Goal: Find specific page/section

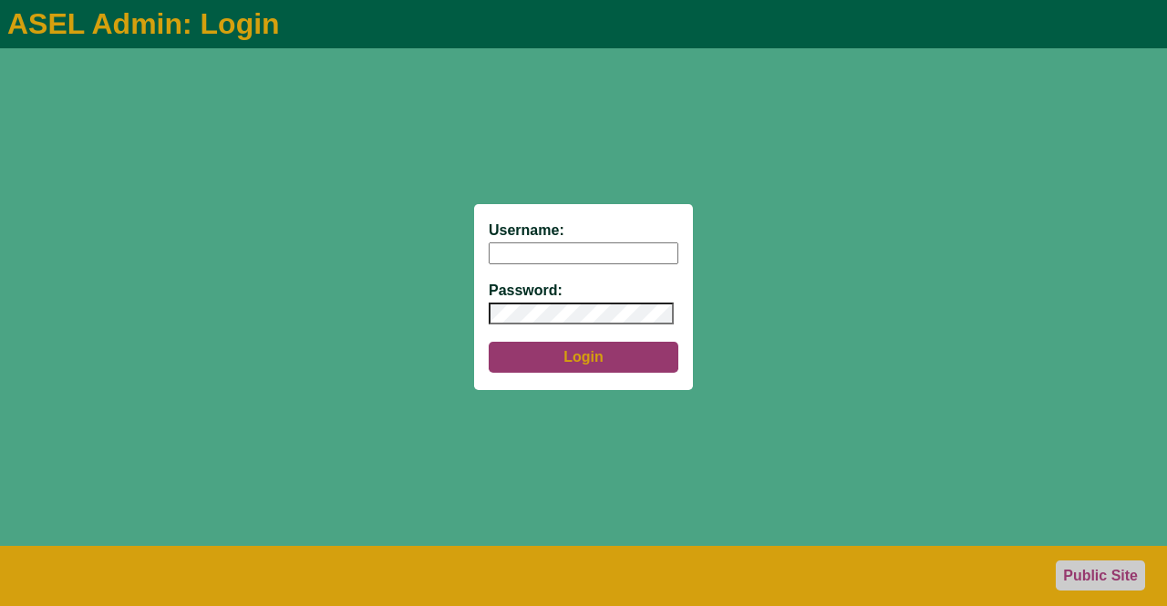
type input "aseladmin"
click at [569, 361] on button "Login" at bounding box center [584, 357] width 190 height 31
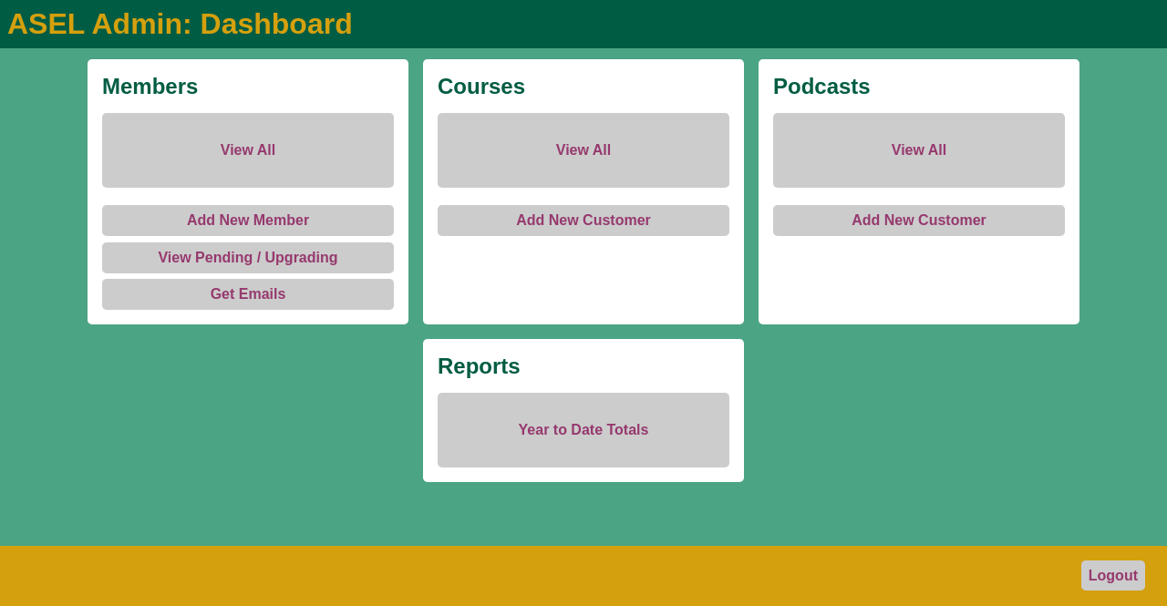
click at [240, 146] on link "View All" at bounding box center [248, 150] width 292 height 75
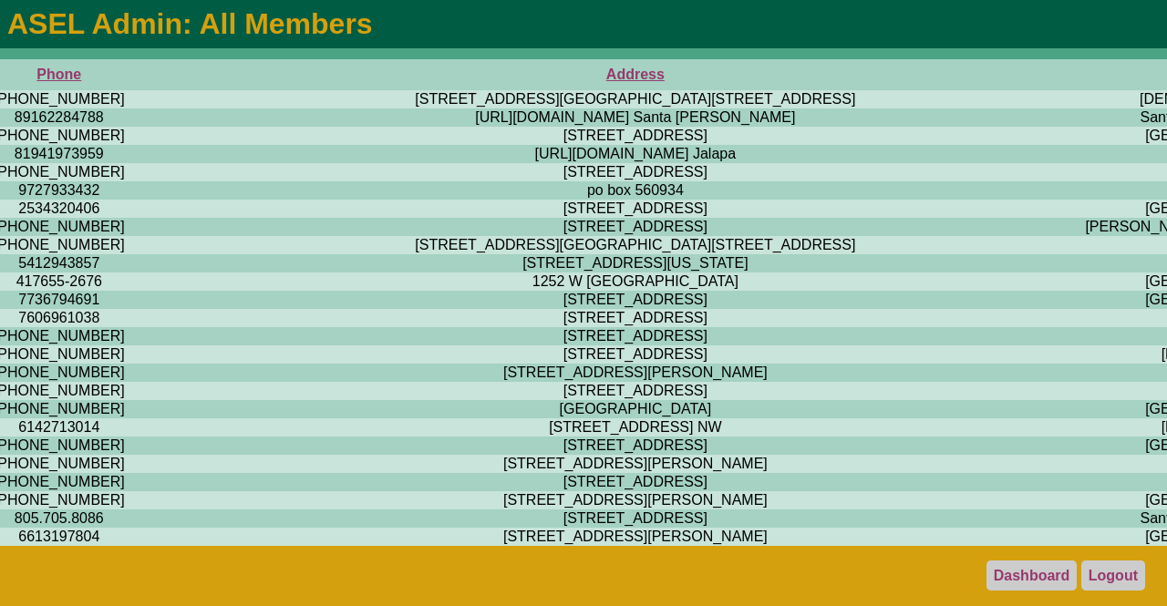
scroll to position [0, 3162]
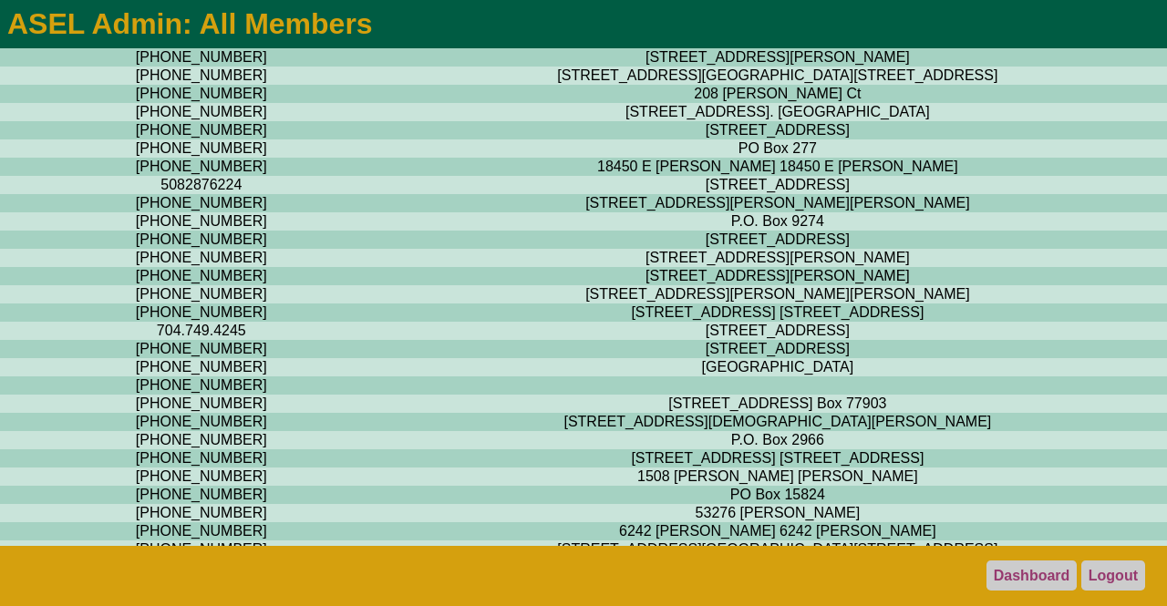
scroll to position [0, 3011]
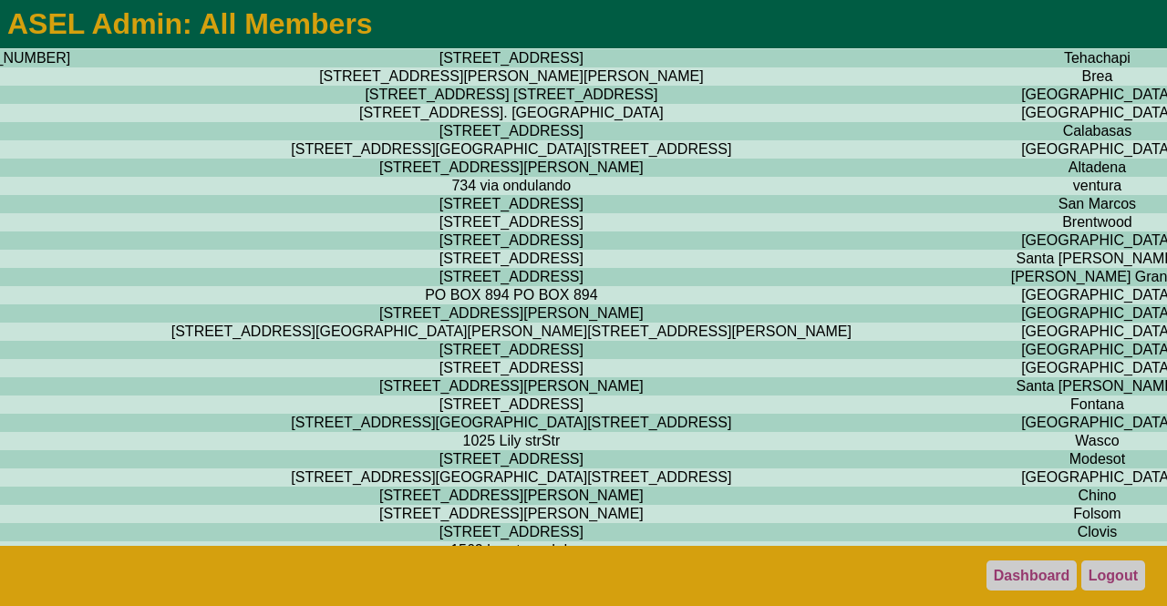
scroll to position [1187, 3277]
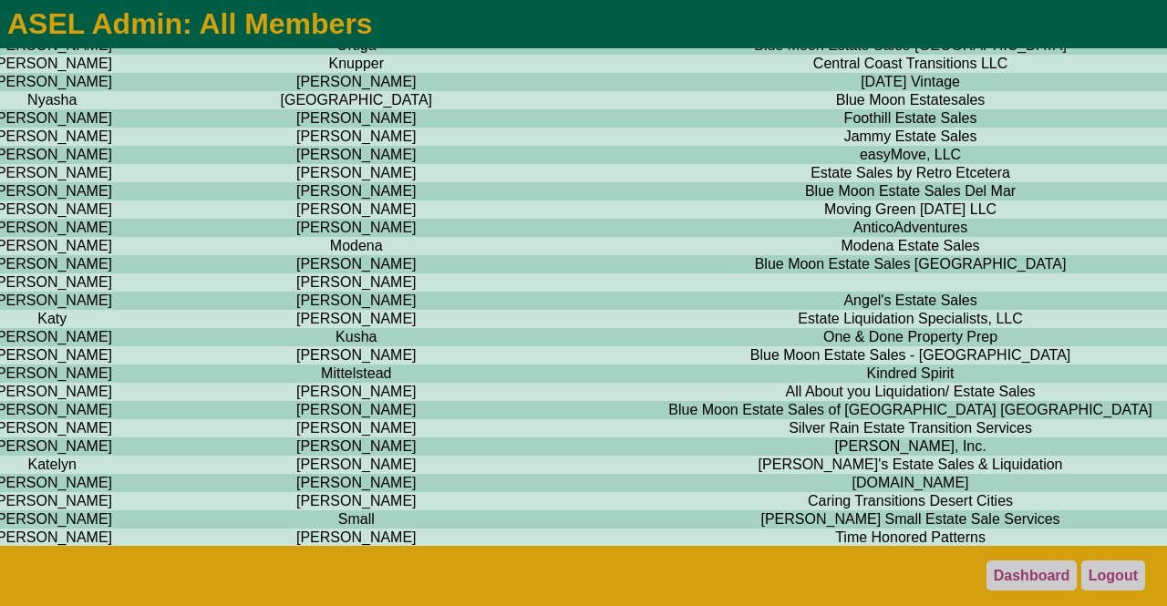
scroll to position [1823, 1462]
click at [499, 54] on td "Blue Moon Estate Sales-[GEOGRAPHIC_DATA]" at bounding box center [910, 45] width 823 height 18
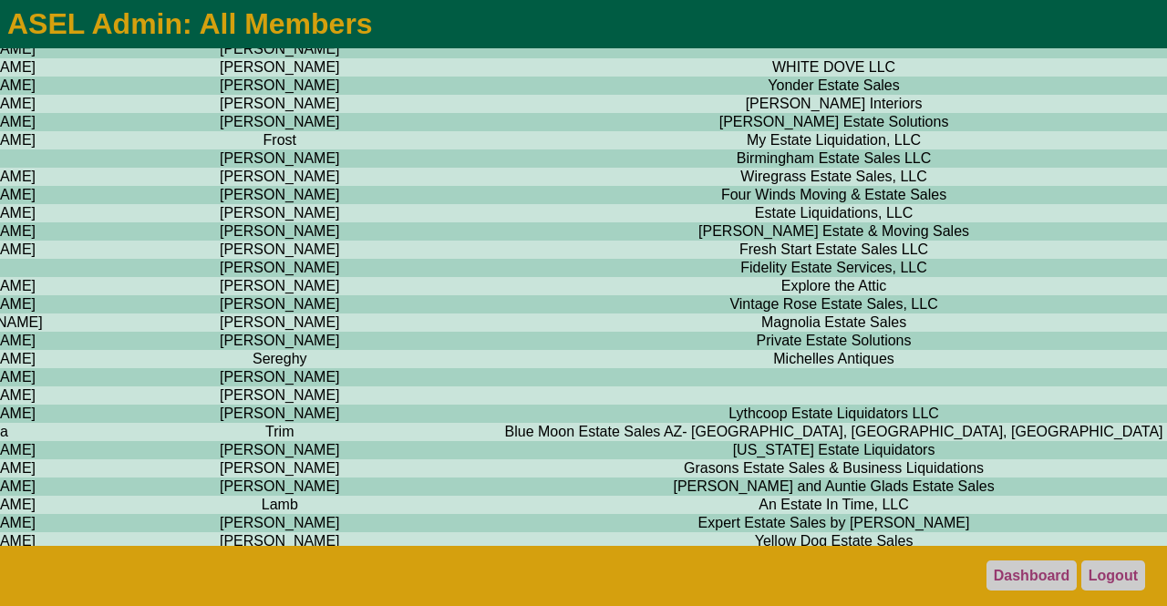
scroll to position [696, 1543]
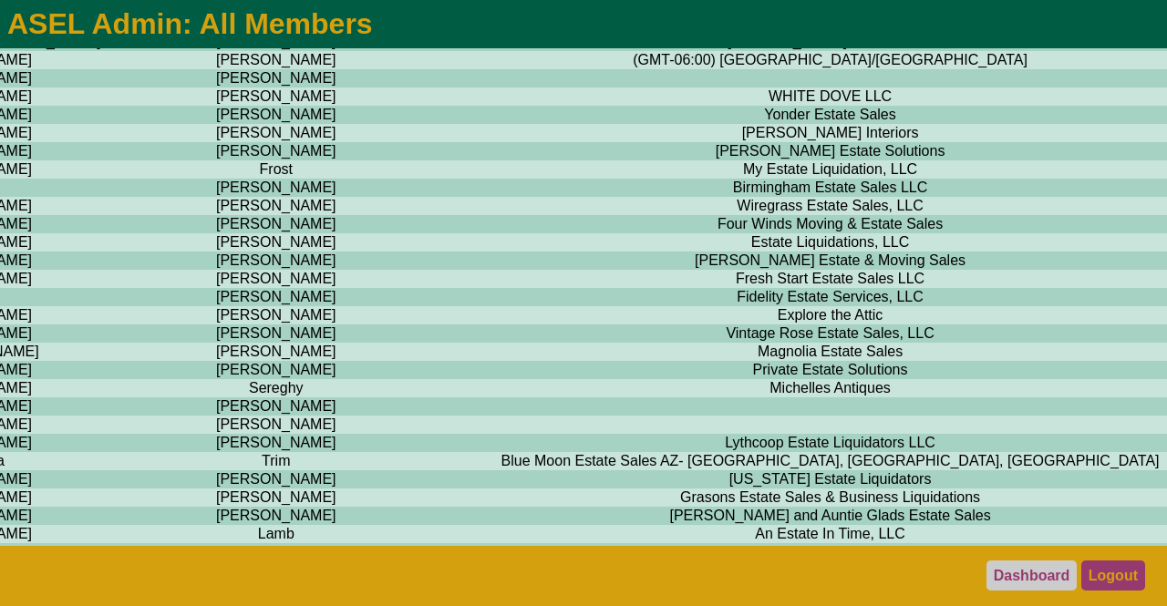
click at [1113, 579] on link "Logout" at bounding box center [1113, 576] width 64 height 30
